Goal: Transaction & Acquisition: Obtain resource

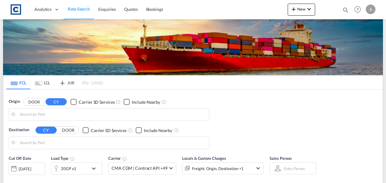
type input "GB-UB8, Hillingdon"
type input "Hamad, QAHMD"
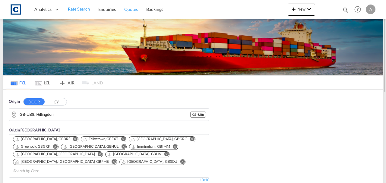
click at [128, 13] on link "Quotes" at bounding box center [131, 10] width 22 height 20
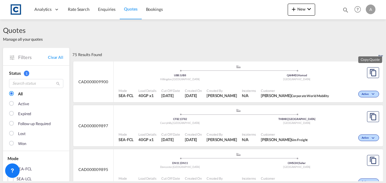
drag, startPoint x: 366, startPoint y: 72, endPoint x: 267, endPoint y: 80, distance: 100.1
click at [267, 80] on div "[GEOGRAPHIC_DATA]" at bounding box center [296, 79] width 117 height 4
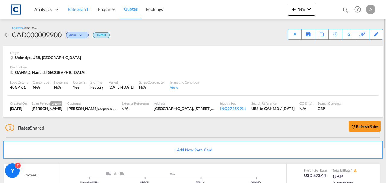
click at [86, 10] on span "Rate Search" at bounding box center [79, 9] width 22 height 5
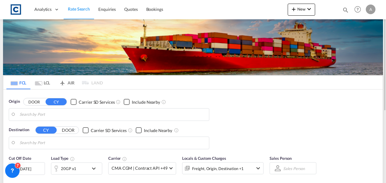
type input "GB-UB8, Hillingdon"
type input "Hamad, QAHMD"
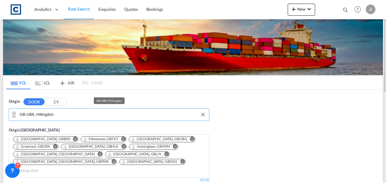
click at [94, 112] on input "GB-UB8, Hillingdon" at bounding box center [113, 114] width 186 height 9
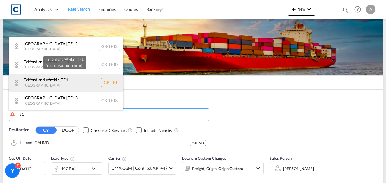
click at [75, 85] on div "Telford and Wrekin , TF1 United Kingdom GB-TF1" at bounding box center [66, 82] width 114 height 18
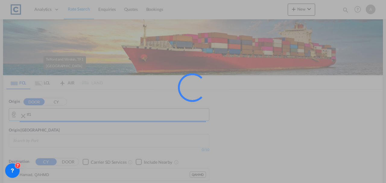
type input "GB-TF1, Telford and Wrekin"
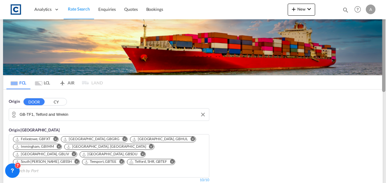
drag, startPoint x: 385, startPoint y: 33, endPoint x: 385, endPoint y: 48, distance: 15.4
click at [385, 48] on div at bounding box center [384, 91] width 1 height 180
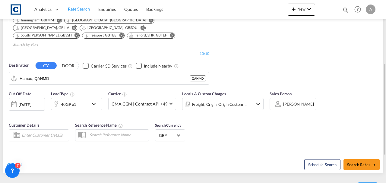
scroll to position [117, 0]
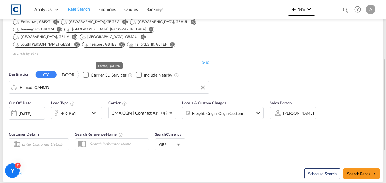
click at [55, 83] on input "Hamad, QAHMD" at bounding box center [113, 87] width 186 height 9
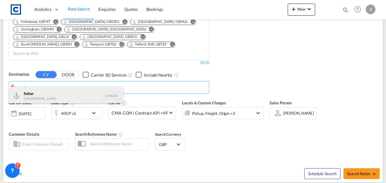
click at [46, 95] on div "Sohar [GEOGRAPHIC_DATA] [GEOGRAPHIC_DATA]" at bounding box center [66, 96] width 114 height 18
type input "Sohar, OMSOH"
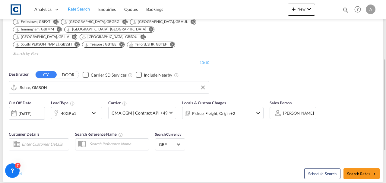
click at [31, 111] on div "[DATE]" at bounding box center [25, 113] width 12 height 5
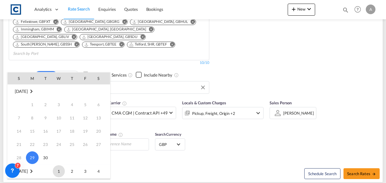
click at [55, 170] on span "1" at bounding box center [59, 171] width 12 height 12
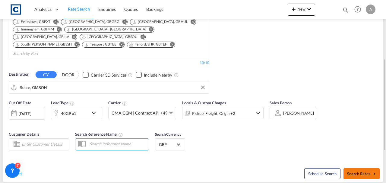
click at [351, 171] on span "Search Rates" at bounding box center [361, 173] width 29 height 5
type input "TF1 to OMSOH / [DATE]"
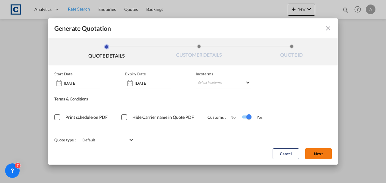
click at [309, 153] on button "Next" at bounding box center [318, 153] width 27 height 11
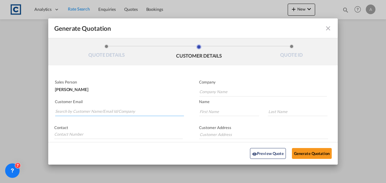
click at [68, 110] on input "Search by Customer Name/Email Id/Company" at bounding box center [119, 111] width 129 height 9
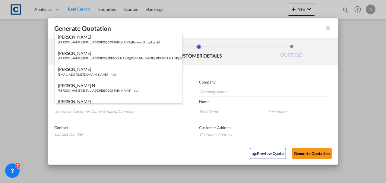
paste input "[PERSON_NAME][EMAIL_ADDRESS][PERSON_NAME][DOMAIN_NAME]"
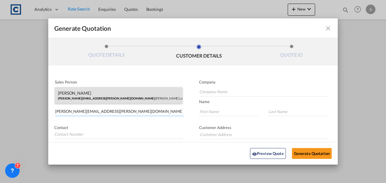
type input "[PERSON_NAME][EMAIL_ADDRESS][PERSON_NAME][DOMAIN_NAME]"
click at [126, 89] on div "[PERSON_NAME] [PERSON_NAME][EMAIL_ADDRESS][PERSON_NAME][DOMAIN_NAME] | [PERSON_…" at bounding box center [118, 95] width 127 height 16
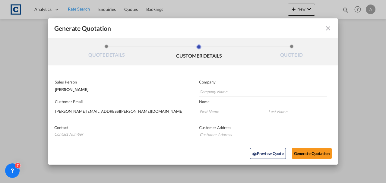
type input "[PERSON_NAME] Logisitcs"
type input "[PERSON_NAME]"
type input "Locarno"
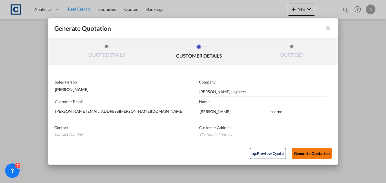
click at [308, 149] on button "Generate Quotation" at bounding box center [312, 153] width 40 height 11
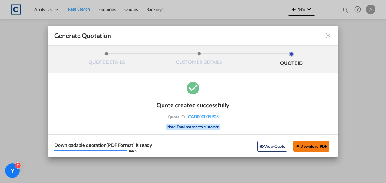
click at [304, 143] on button "Download PDF" at bounding box center [311, 146] width 36 height 11
